Goal: Check status

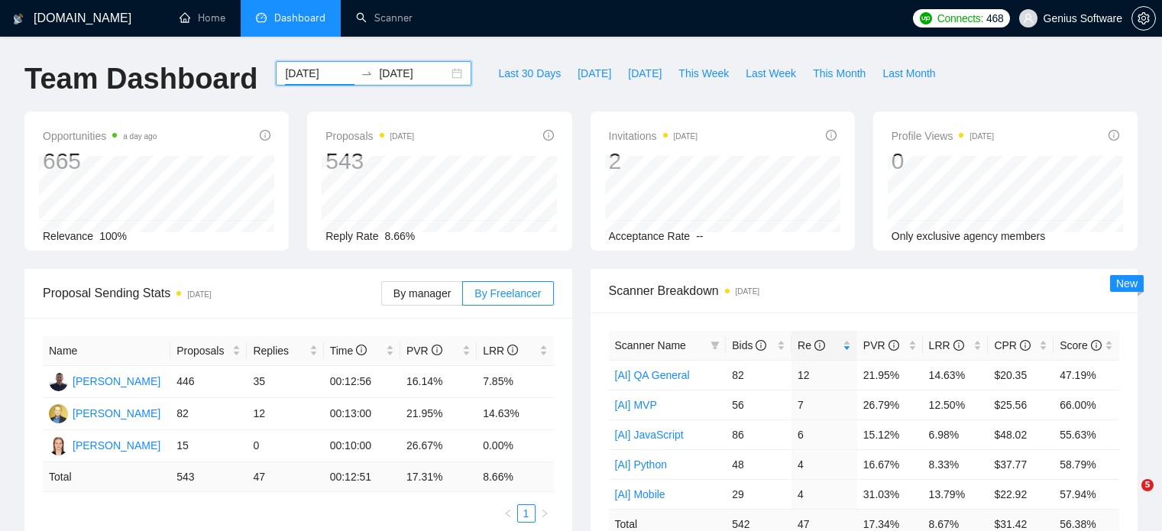
click at [309, 72] on input "[DATE]" at bounding box center [320, 73] width 70 height 17
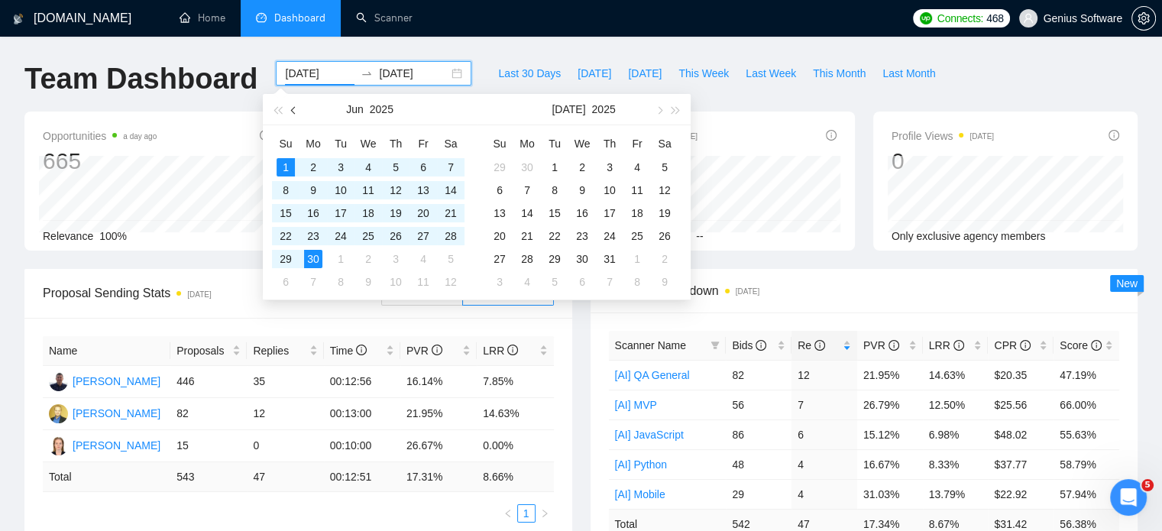
click at [295, 109] on span "button" at bounding box center [295, 110] width 8 height 8
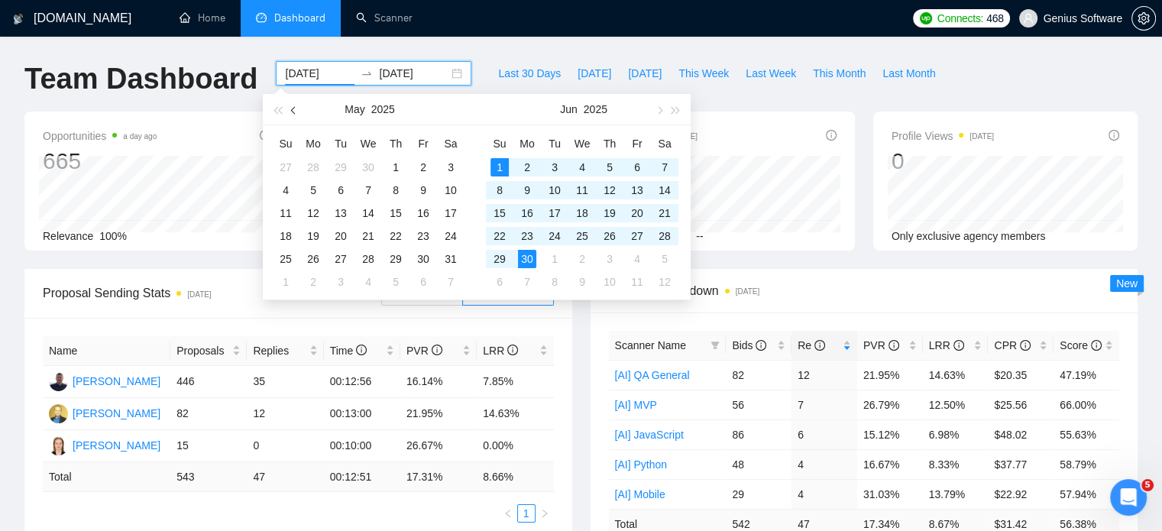
click at [295, 109] on span "button" at bounding box center [295, 110] width 8 height 8
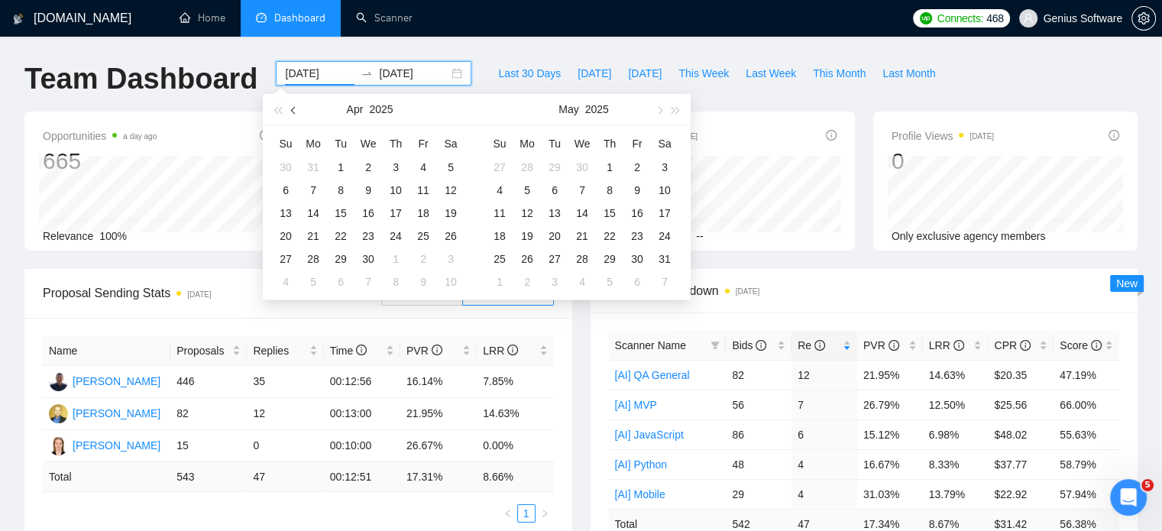
click at [296, 109] on span "button" at bounding box center [295, 110] width 8 height 8
type input "[DATE]"
click at [445, 169] on div "1" at bounding box center [451, 167] width 18 height 18
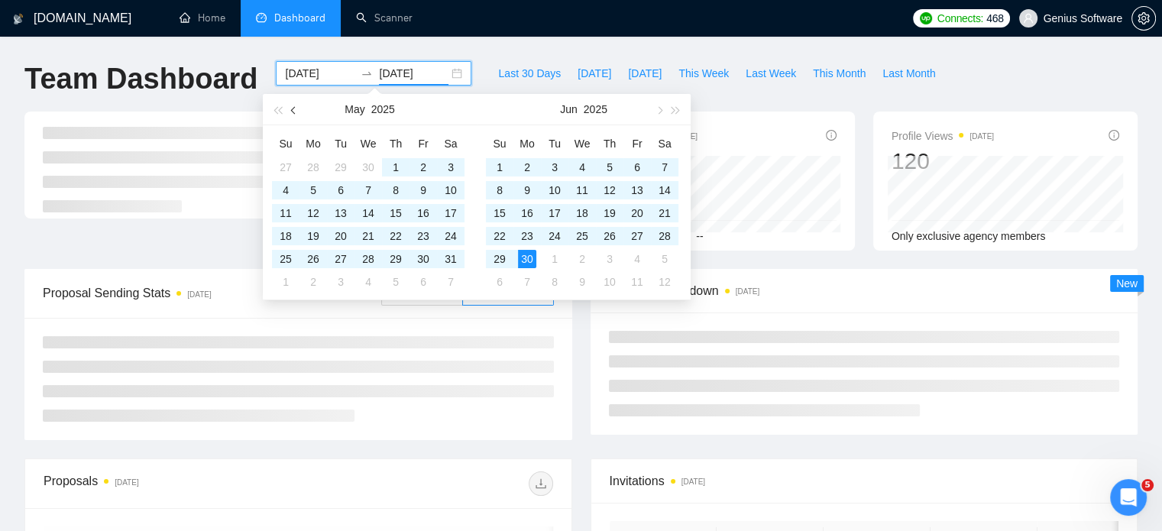
click at [296, 108] on button "button" at bounding box center [294, 109] width 17 height 31
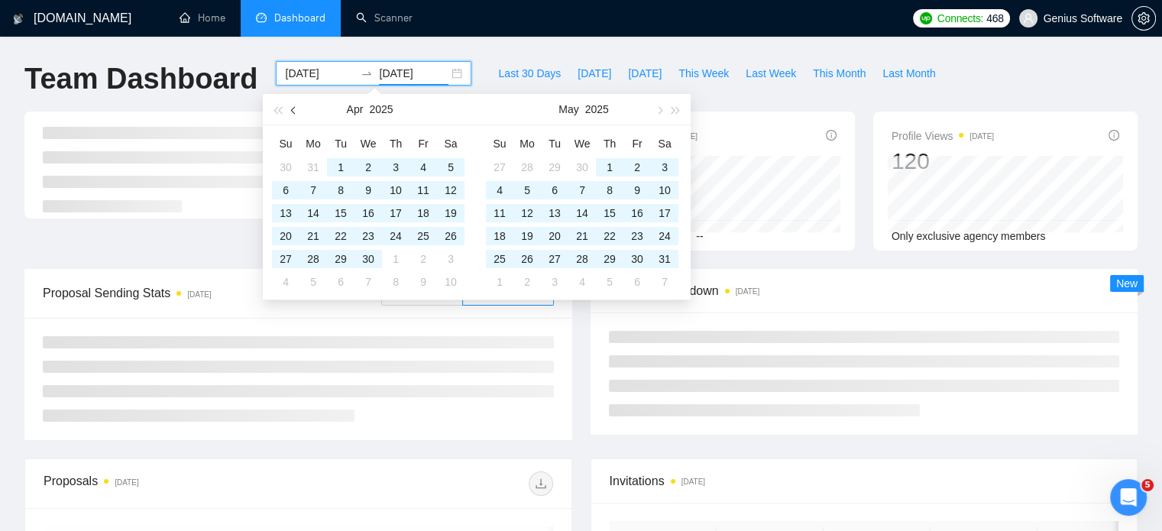
click at [296, 108] on button "button" at bounding box center [294, 109] width 17 height 31
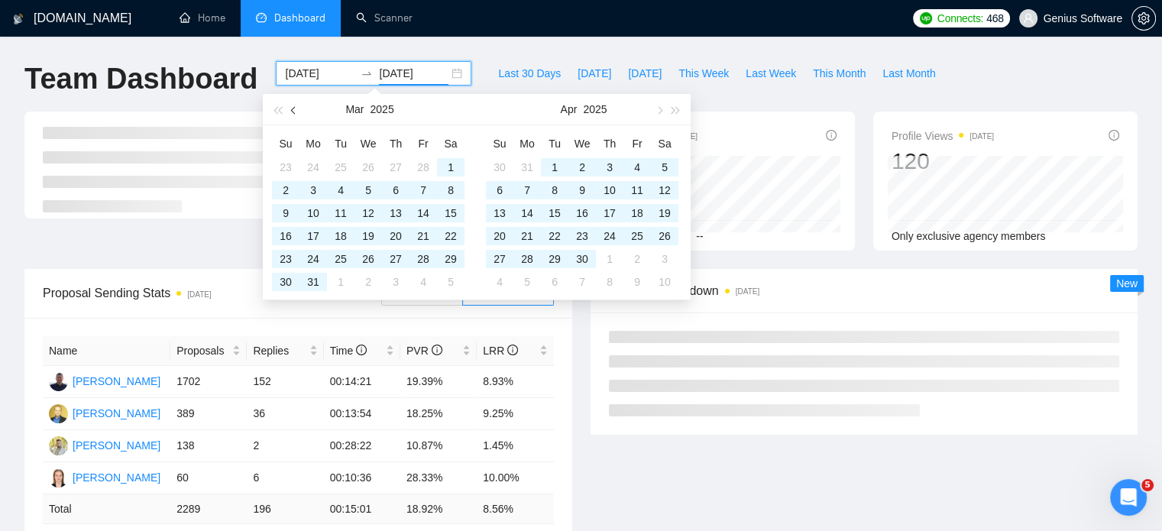
click at [296, 108] on button "button" at bounding box center [294, 109] width 17 height 31
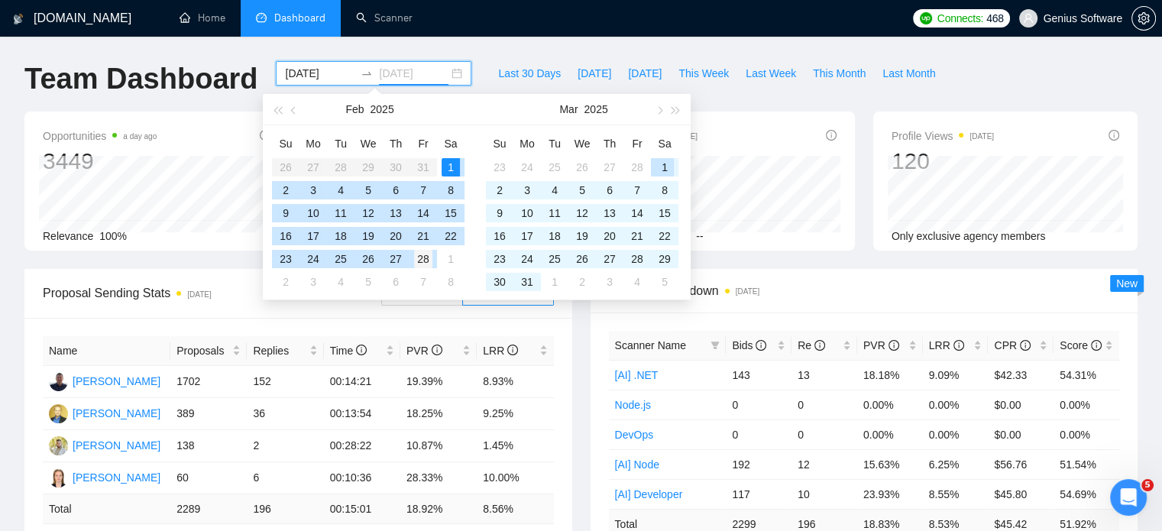
type input "[DATE]"
click at [426, 255] on div "28" at bounding box center [423, 259] width 18 height 18
